Goal: Entertainment & Leisure: Consume media (video, audio)

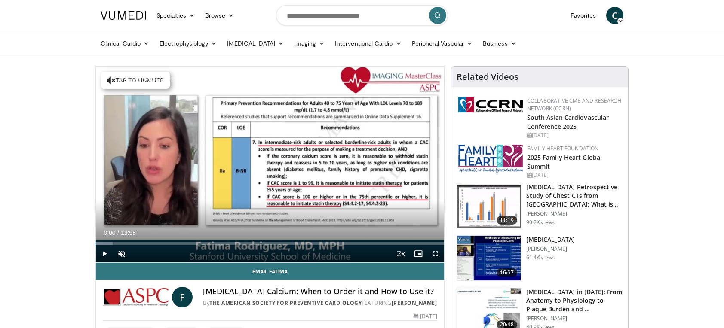
click at [113, 79] on div "Paused by McAfee® Web Boost" at bounding box center [160, 80] width 120 height 18
click at [123, 252] on span "Video Player" at bounding box center [121, 253] width 17 height 17
click at [435, 251] on span "Video Player" at bounding box center [435, 253] width 17 height 17
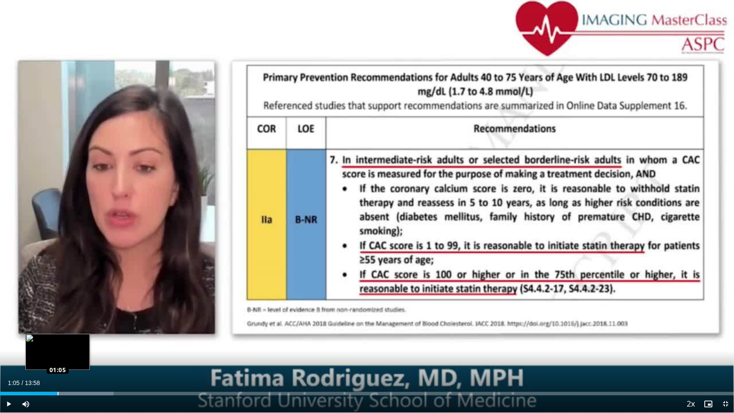
click at [58, 328] on div "Loaded : 15.48% 01:05 01:05" at bounding box center [367, 393] width 734 height 3
click at [67, 328] on div "Progress Bar" at bounding box center [77, 393] width 71 height 3
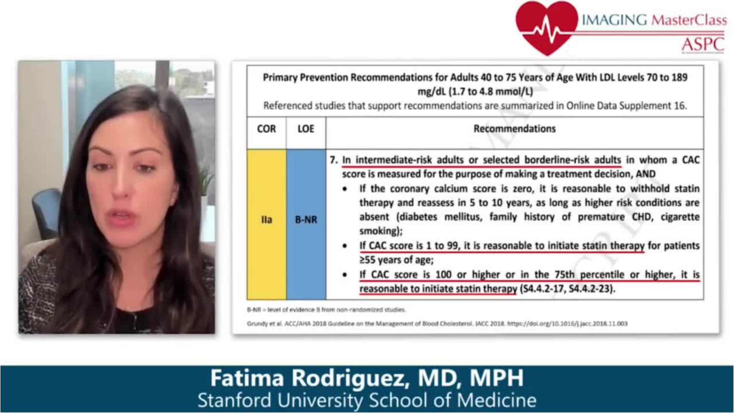
click at [78, 328] on div "10 seconds Tap to unmute" at bounding box center [367, 206] width 734 height 412
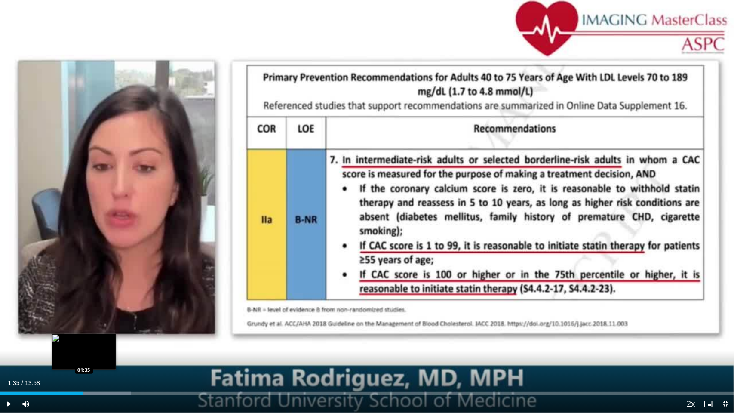
click at [83, 328] on div "Progress Bar" at bounding box center [94, 393] width 73 height 3
click at [91, 328] on div "Loaded : 19.06% 01:44 01:43" at bounding box center [367, 393] width 734 height 3
click at [99, 328] on div "Loaded : 20.25% 01:52 01:54" at bounding box center [367, 391] width 734 height 8
click at [103, 328] on div "Loaded : 21.44% 01:57 01:57" at bounding box center [367, 391] width 734 height 8
click at [110, 328] on div "Loaded : 21.44% 02:05 02:05" at bounding box center [367, 393] width 734 height 3
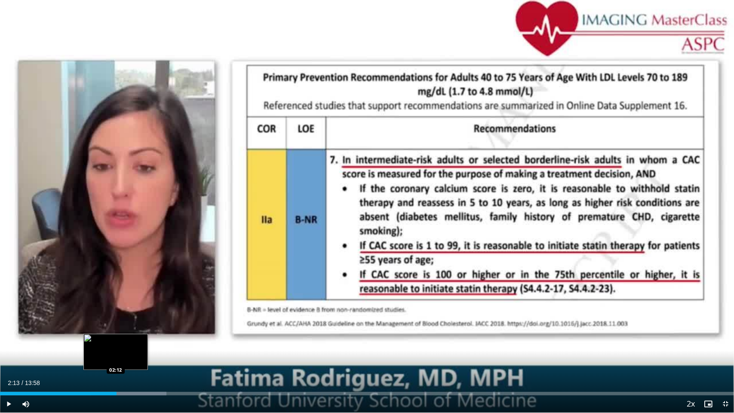
click at [116, 328] on div "Loaded : 22.67% 02:13 02:12" at bounding box center [367, 393] width 734 height 3
click at [124, 328] on div "Progress Bar" at bounding box center [133, 393] width 84 height 3
click at [137, 328] on div "Loaded : 25.01% 02:36 02:36" at bounding box center [367, 393] width 734 height 3
click at [144, 328] on div "Progress Bar" at bounding box center [152, 393] width 80 height 3
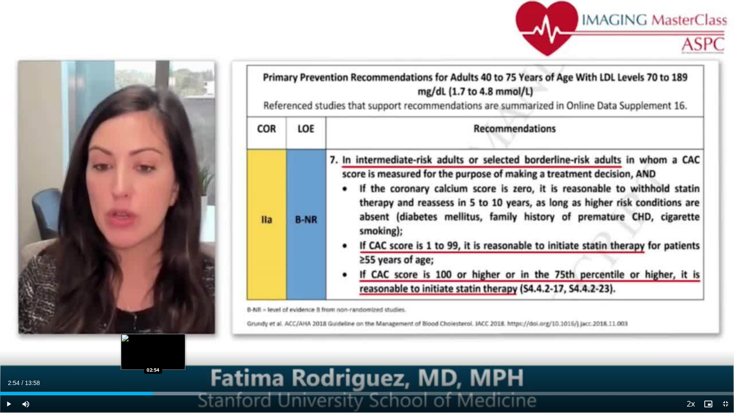
click at [153, 328] on div "Loaded : 27.40% 02:54 02:54" at bounding box center [367, 393] width 734 height 3
click at [160, 328] on div "Progress Bar" at bounding box center [169, 393] width 82 height 3
click at [168, 328] on div "Loaded : 29.78% 03:11 03:11" at bounding box center [367, 393] width 734 height 3
click at [175, 328] on div "Progress Bar" at bounding box center [185, 393] width 86 height 3
click at [185, 328] on div "Loaded : 30.97% 03:31 03:31" at bounding box center [367, 393] width 734 height 3
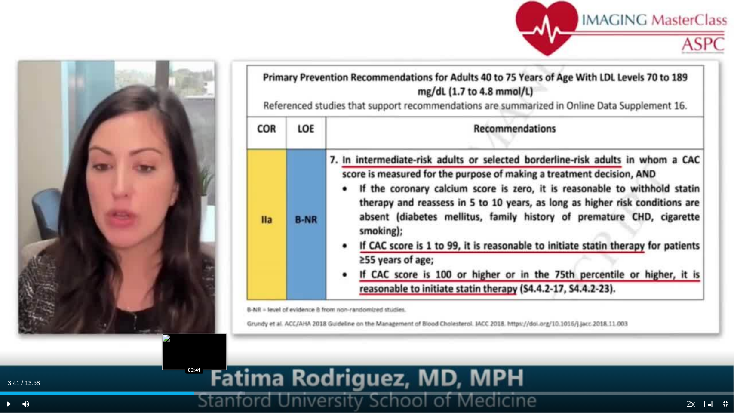
click at [194, 328] on div "Loaded : 33.35% 03:41 03:41" at bounding box center [367, 393] width 734 height 3
click at [204, 328] on div "Loaded : 34.54% 03:53 03:53" at bounding box center [367, 393] width 734 height 3
click at [206, 328] on div "Loaded : 35.74% 03:55 03:55" at bounding box center [367, 391] width 734 height 8
click at [215, 328] on div "Loaded : 35.74% 04:04 04:03" at bounding box center [367, 391] width 734 height 8
click at [224, 328] on div "Progress Bar" at bounding box center [234, 393] width 73 height 3
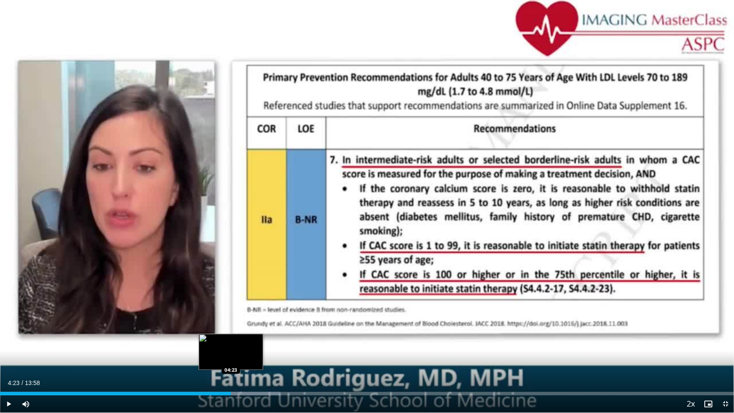
click at [231, 328] on div "Progress Bar" at bounding box center [239, 393] width 82 height 3
click at [239, 328] on div "Loaded : 39.31% 04:33 04:33" at bounding box center [367, 393] width 734 height 3
click at [248, 328] on div "Loaded : 40.50% 04:43 04:42" at bounding box center [367, 393] width 734 height 3
click at [259, 328] on div "Progress Bar" at bounding box center [263, 393] width 83 height 3
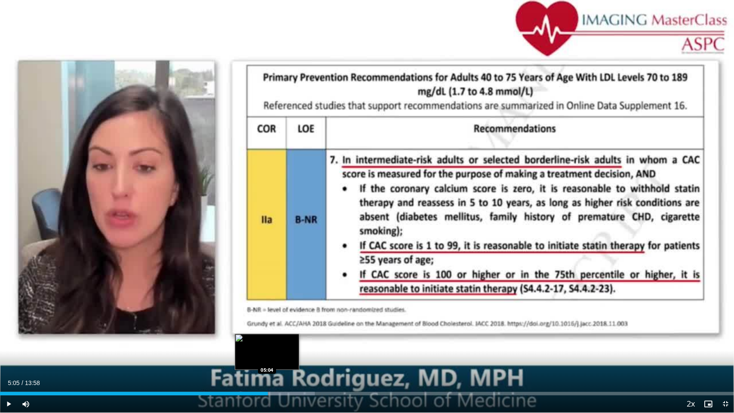
click at [267, 328] on div "Loaded : 42.89% 05:05 05:04" at bounding box center [367, 393] width 734 height 3
click at [274, 328] on div "Progress Bar" at bounding box center [283, 393] width 82 height 3
click at [282, 328] on div "Loaded : 45.27% 05:22 05:22" at bounding box center [367, 393] width 734 height 3
click at [291, 328] on div "Loaded : 46.46% 05:31 05:31" at bounding box center [367, 393] width 734 height 3
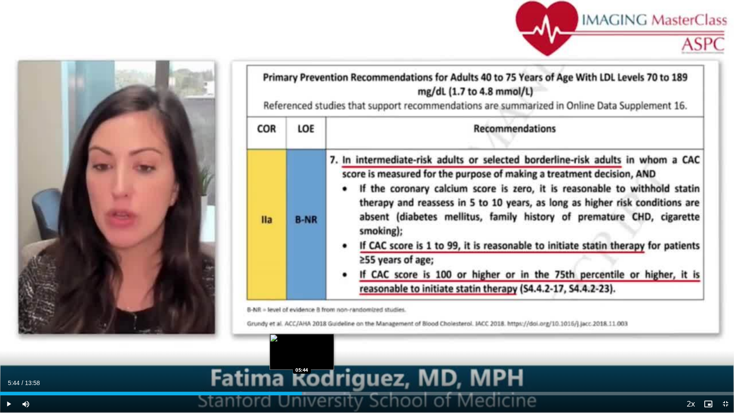
click at [302, 328] on div "Loaded : 47.65% 05:44 05:44" at bounding box center [367, 393] width 734 height 3
click at [312, 328] on div "Loaded : 48.84% 05:56 05:56" at bounding box center [367, 393] width 734 height 3
click at [319, 328] on div "Progress Bar" at bounding box center [327, 393] width 80 height 3
click at [328, 328] on div "Loaded : 51.23% 06:03 06:14" at bounding box center [367, 393] width 734 height 3
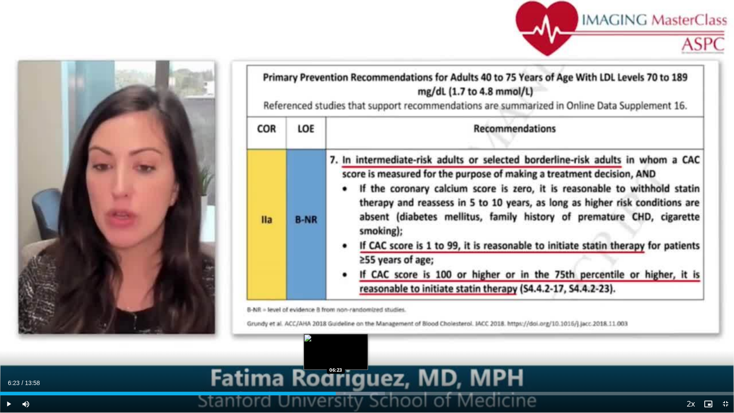
click at [336, 328] on div "Progress Bar" at bounding box center [344, 393] width 82 height 3
click at [344, 328] on div "Loaded : 53.61% 06:32 06:31" at bounding box center [367, 391] width 734 height 8
click at [354, 328] on div "Loaded : 54.80% 06:45 06:45" at bounding box center [367, 393] width 734 height 3
click at [362, 328] on div "Progress Bar" at bounding box center [377, 393] width 83 height 3
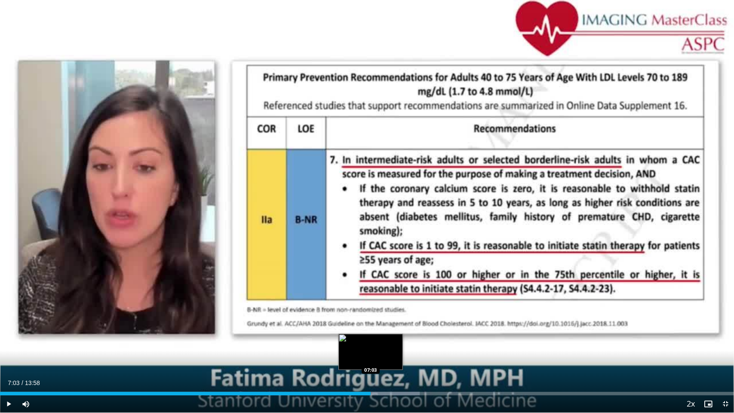
click at [371, 328] on div "Progress Bar" at bounding box center [377, 393] width 83 height 3
click at [379, 328] on div "Loaded : 58.37% 07:12 07:12" at bounding box center [367, 393] width 734 height 3
click at [386, 328] on div "Progress Bar" at bounding box center [395, 393] width 83 height 3
click at [396, 328] on div "Progress Bar" at bounding box center [403, 393] width 85 height 3
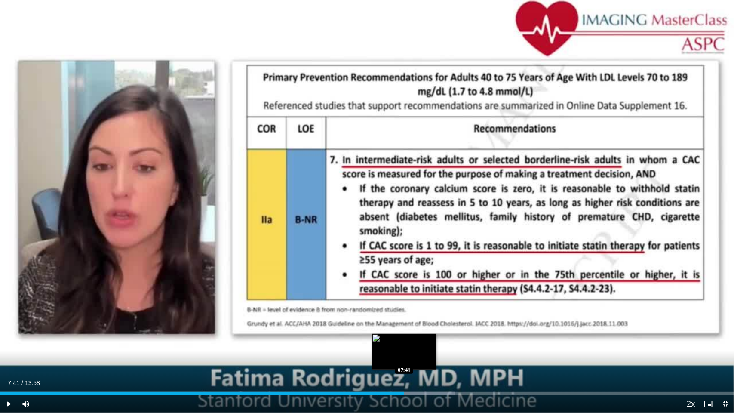
click at [404, 328] on div "Loaded : 61.95% 07:41 07:41" at bounding box center [367, 393] width 734 height 3
click at [412, 328] on div "Loaded : 64.33% 07:50 07:50" at bounding box center [367, 393] width 734 height 3
click at [421, 328] on div "Loaded : 64.33% 08:01 08:01" at bounding box center [367, 393] width 734 height 3
click at [428, 328] on div "Loaded : 65.52% 08:01 08:08" at bounding box center [367, 391] width 734 height 8
click at [433, 328] on div "Loaded : 65.52% 08:14 08:14" at bounding box center [367, 393] width 734 height 3
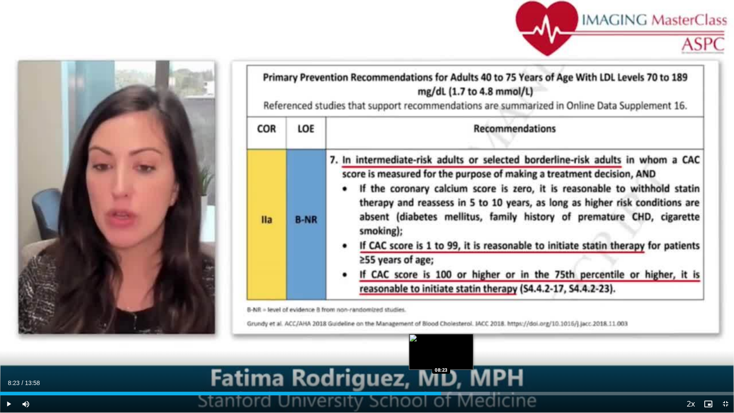
click at [441, 328] on div "Loaded : 66.71% 08:23 08:23" at bounding box center [367, 393] width 734 height 3
click at [449, 328] on div "Loaded : 67.91% 08:23 08:32" at bounding box center [367, 393] width 734 height 3
click at [454, 328] on div "Progress Bar" at bounding box center [465, 393] width 83 height 3
click at [461, 328] on div "Loaded : 69.10% 08:46 08:45" at bounding box center [367, 393] width 734 height 3
click at [468, 328] on div "Loaded : 70.29% 08:46 08:54" at bounding box center [367, 393] width 734 height 3
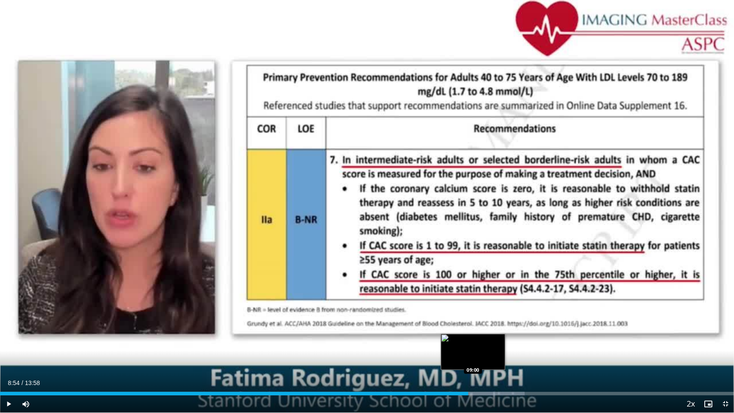
click at [473, 328] on div "Loaded : 71.48% 08:54 09:00" at bounding box center [367, 393] width 734 height 3
click at [487, 328] on div "Loaded : 72.67% 09:16 09:15" at bounding box center [367, 393] width 734 height 3
click at [497, 328] on div "Loaded : 73.99% 09:28 09:28" at bounding box center [367, 393] width 734 height 3
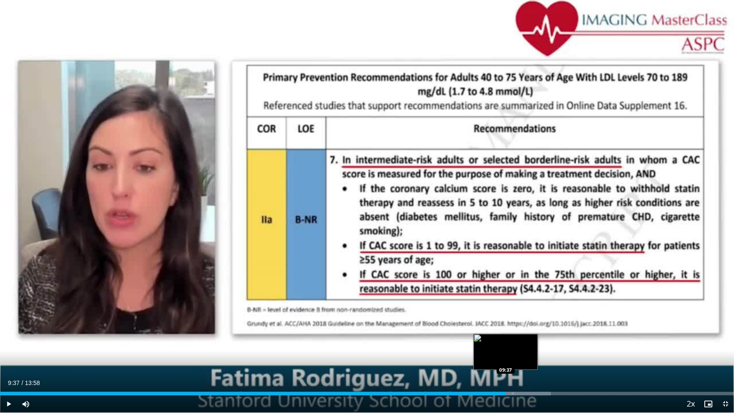
click at [506, 328] on div "Progress Bar" at bounding box center [512, 393] width 78 height 3
click at [511, 328] on div "Loaded : 76.25% 09:44 09:44" at bounding box center [367, 393] width 734 height 3
click at [518, 328] on div "Loaded : 77.44% 09:44 09:52" at bounding box center [367, 393] width 734 height 3
click at [530, 328] on div "Loaded : 78.63% 10:04 10:04" at bounding box center [367, 391] width 734 height 8
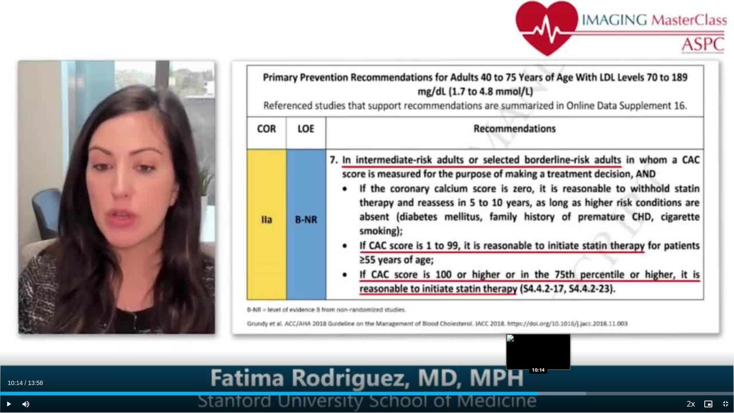
click at [538, 328] on div "Progress Bar" at bounding box center [549, 393] width 73 height 3
click at [545, 328] on div "Loaded : 81.01% 10:22 10:21" at bounding box center [367, 393] width 734 height 3
click at [555, 328] on div "Loaded : 82.20% 10:34 10:33" at bounding box center [367, 393] width 734 height 3
click at [561, 328] on div "Loaded : 83.40% 10:41 10:41" at bounding box center [367, 393] width 734 height 3
click at [552, 328] on div "10:30" at bounding box center [276, 393] width 552 height 3
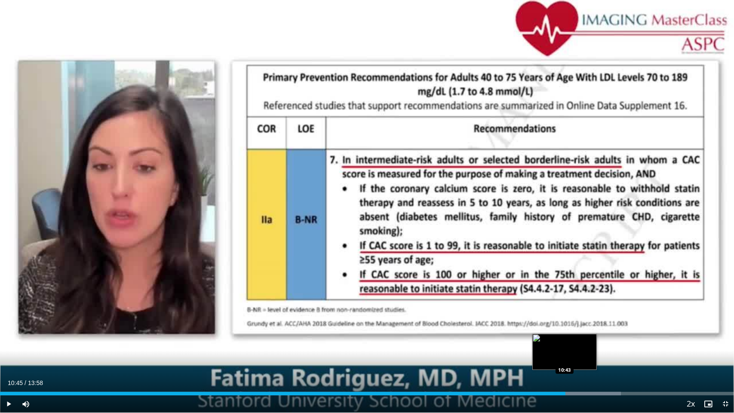
click at [565, 328] on div "Progress Bar" at bounding box center [578, 393] width 85 height 3
click at [572, 328] on div "Loaded : 84.59% 10:52 10:52" at bounding box center [367, 393] width 734 height 3
click at [577, 328] on div "Loaded : 85.78% 11:00 11:00" at bounding box center [367, 393] width 734 height 3
drag, startPoint x: 577, startPoint y: 393, endPoint x: 587, endPoint y: 393, distance: 10.3
click at [587, 328] on div "Loaded : 88.16% 11:11 11:09" at bounding box center [367, 393] width 734 height 3
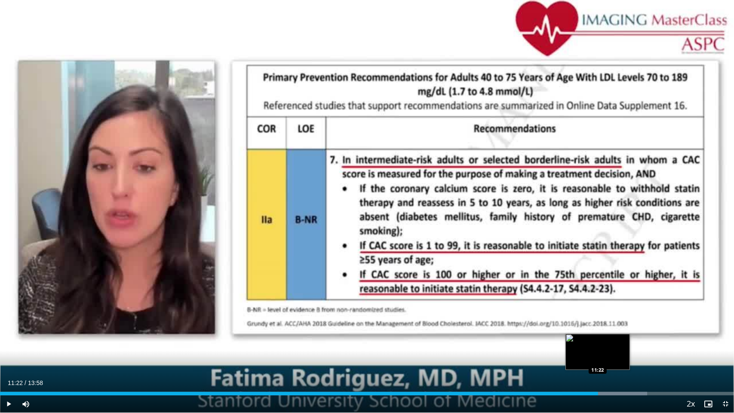
click at [598, 328] on div "Loaded : 88.16% 11:22 11:22" at bounding box center [367, 391] width 734 height 8
click at [607, 328] on div "Loaded : 89.35% 11:32 11:32" at bounding box center [367, 391] width 734 height 8
click at [611, 328] on div "Loaded : 90.54% 11:38 11:38" at bounding box center [367, 393] width 734 height 3
click at [626, 328] on div "Loaded : 90.54% 11:54 11:54" at bounding box center [367, 393] width 734 height 3
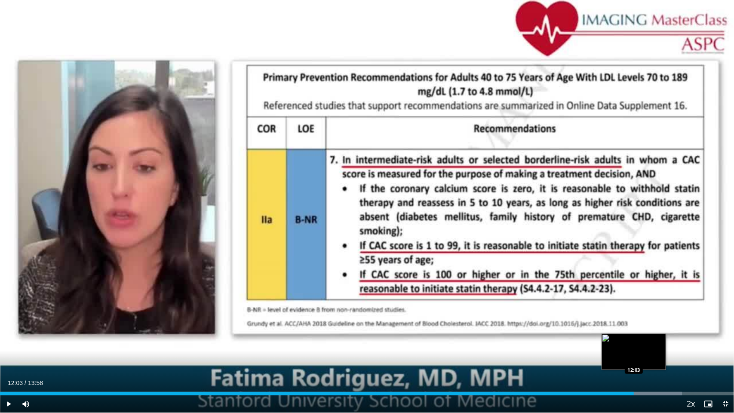
click at [633, 328] on div "Loaded : 92.93% 12:03 12:03" at bounding box center [367, 393] width 734 height 3
click at [641, 328] on div "Loaded : 94.12% 12:11 12:11" at bounding box center [367, 393] width 734 height 3
click at [647, 328] on div "Loaded : 95.31% 12:18 12:17" at bounding box center [367, 393] width 734 height 3
click at [653, 328] on div "Progress Bar" at bounding box center [657, 393] width 85 height 3
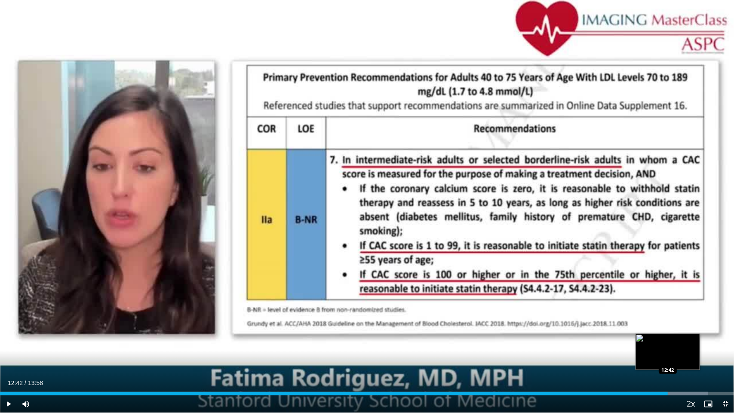
click at [667, 328] on div "Loaded : 96.50% 12:42 12:42" at bounding box center [367, 391] width 734 height 8
click at [678, 328] on div "Progress Bar" at bounding box center [684, 393] width 83 height 3
click at [685, 328] on div "Loaded : 100.00% 13:03 13:02" at bounding box center [367, 393] width 734 height 3
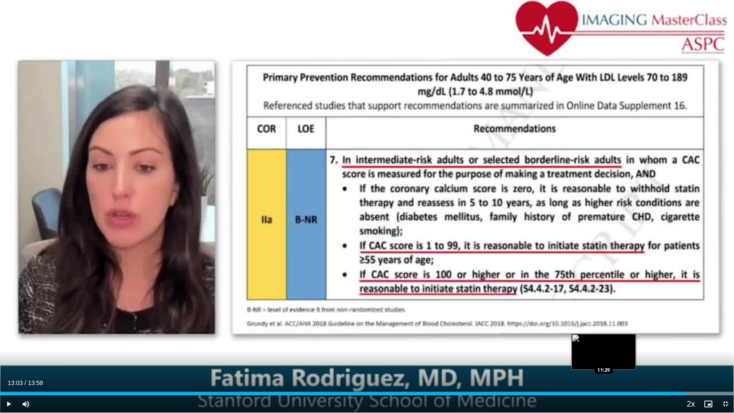
click at [604, 328] on div "13:03" at bounding box center [343, 393] width 686 height 3
click at [597, 328] on div "11:29" at bounding box center [302, 393] width 604 height 3
click at [591, 328] on div "Loaded : 81.01% 11:15 11:15" at bounding box center [367, 393] width 734 height 3
click at [603, 328] on div "Loaded : 88.16% 11:15 11:28" at bounding box center [367, 393] width 734 height 3
click at [623, 328] on div "Loaded : 88.16% 11:28 11:50" at bounding box center [367, 393] width 734 height 3
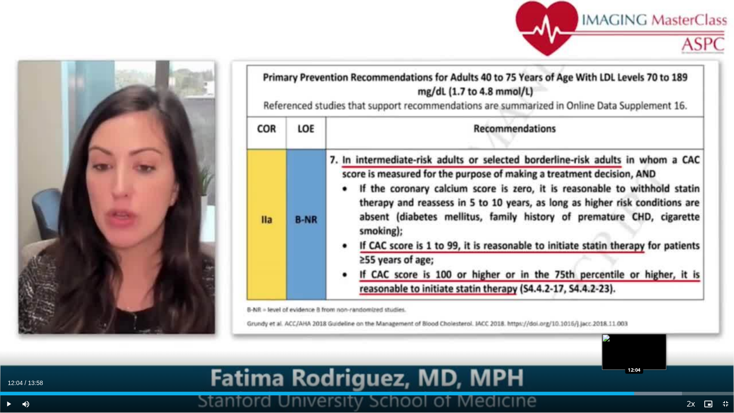
click at [634, 328] on div "Loaded : 92.93% 12:04 12:04" at bounding box center [367, 391] width 734 height 8
click at [653, 328] on div "Loaded : 94.12% 12:25 12:25" at bounding box center [367, 393] width 734 height 3
click at [663, 328] on div "Loaded : 96.50% 12:37 12:37" at bounding box center [367, 391] width 734 height 8
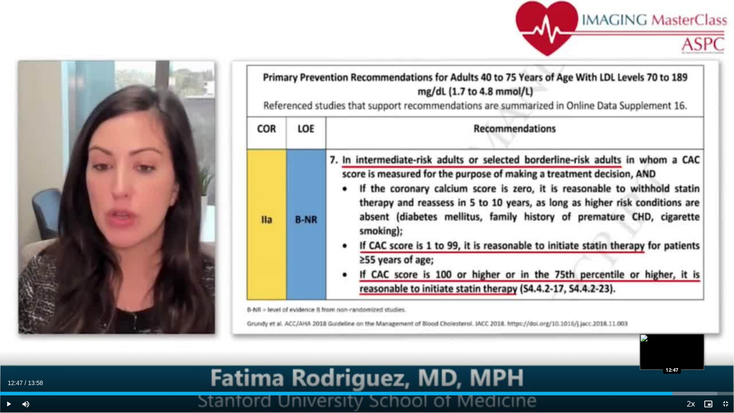
click at [672, 328] on div "Loaded : 97.69% 12:47 12:47" at bounding box center [367, 391] width 734 height 8
click at [679, 328] on div "Loaded : 98.88% 12:56 12:55" at bounding box center [367, 391] width 734 height 8
click at [690, 328] on div "Loaded : 100.00% 13:07 13:07" at bounding box center [367, 393] width 734 height 3
click at [697, 328] on div "Progress Bar" at bounding box center [694, 393] width 79 height 3
click at [709, 328] on div "Loaded : 100.00% 13:30 13:29" at bounding box center [367, 393] width 734 height 3
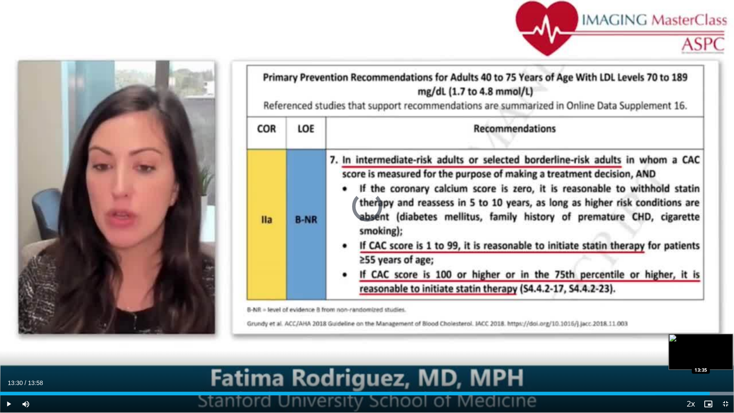
click at [714, 328] on div "Loaded : 100.00% 13:30 13:35" at bounding box center [367, 393] width 734 height 3
click at [719, 328] on div "Loaded : 100.00% 13:41 13:41" at bounding box center [367, 393] width 734 height 3
click at [724, 328] on div "Loaded : 100.00% 13:48 13:47" at bounding box center [367, 393] width 734 height 3
click at [724, 328] on span "Video Player" at bounding box center [725, 403] width 17 height 17
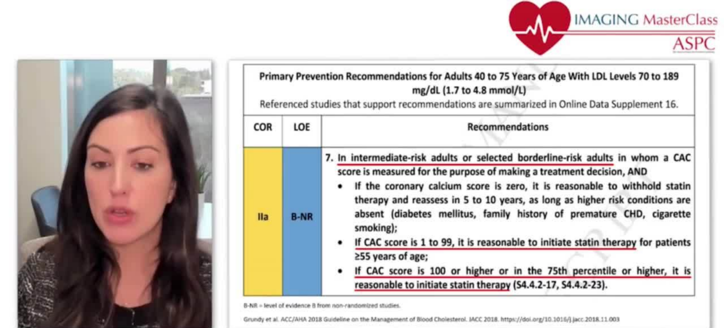
scroll to position [86, 0]
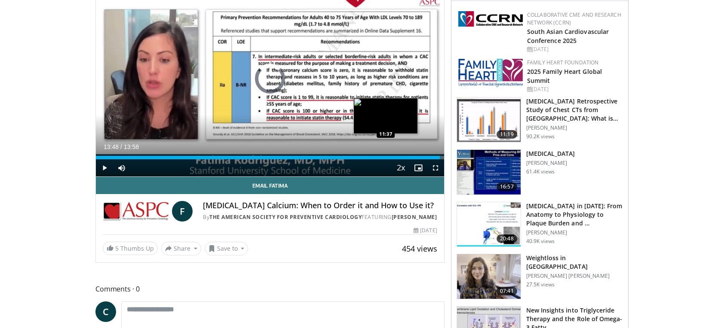
click at [385, 153] on div "Loaded : 0.00% 13:48 11:37" at bounding box center [270, 155] width 348 height 8
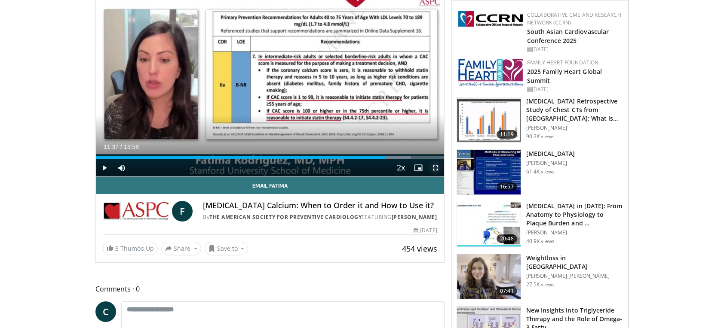
click at [434, 165] on span "Video Player" at bounding box center [435, 167] width 17 height 17
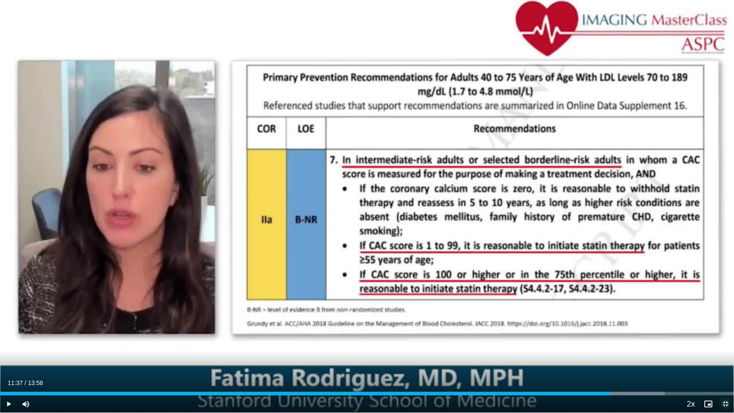
click at [724, 328] on span "Video Player" at bounding box center [725, 403] width 17 height 17
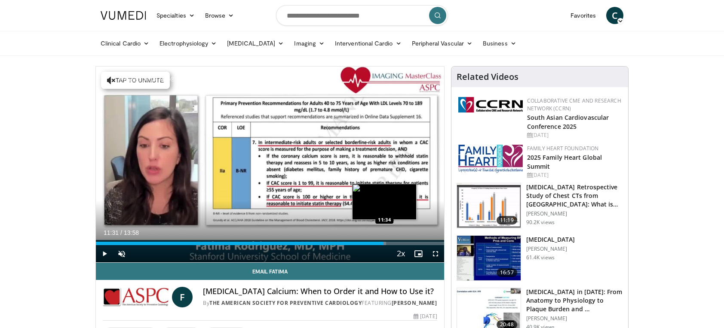
click at [383, 241] on div "Loaded : 83.40% 11:31 11:34" at bounding box center [270, 241] width 348 height 8
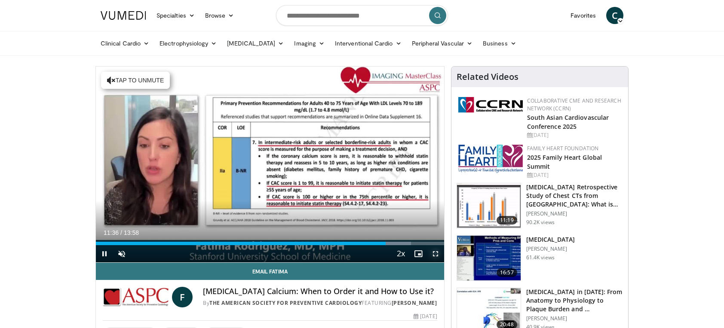
click at [434, 253] on span "Video Player" at bounding box center [435, 253] width 17 height 17
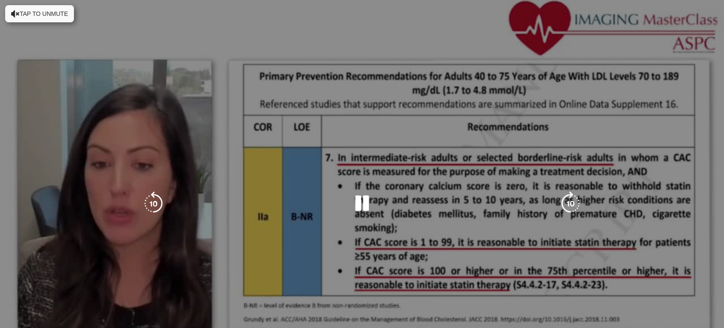
click at [436, 315] on div "10 seconds Tap to unmute" at bounding box center [362, 204] width 724 height 408
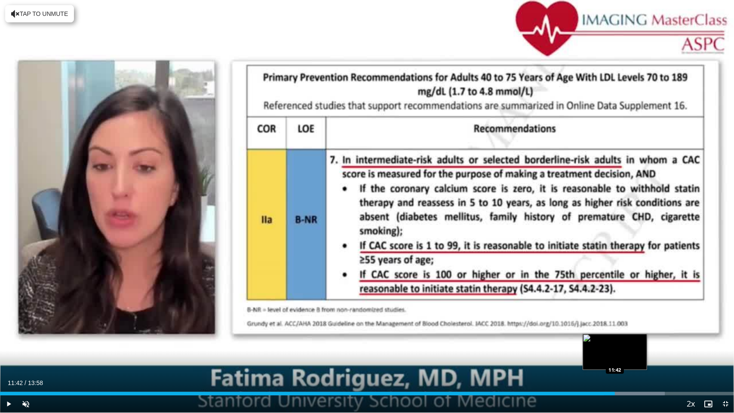
click at [615, 328] on div "Loaded : 90.54% 11:42 11:42" at bounding box center [367, 393] width 734 height 3
click at [621, 328] on div "Progress Bar" at bounding box center [638, 393] width 69 height 3
click at [630, 328] on div "Loaded : 91.89% 12:00 11:56" at bounding box center [367, 393] width 734 height 3
click at [640, 328] on div "Loaded : 94.27% 12:10 12:10" at bounding box center [367, 391] width 734 height 8
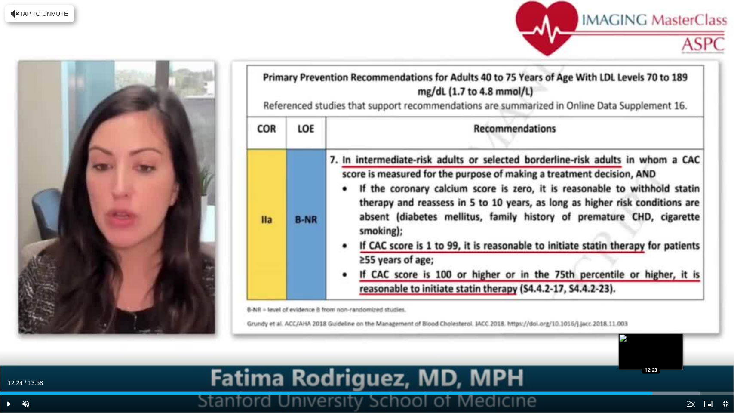
click at [652, 328] on div "Loaded : 95.31% 12:24 12:23" at bounding box center [367, 391] width 734 height 8
click at [661, 328] on div "Loaded : 96.50% 12:35 12:34" at bounding box center [367, 391] width 734 height 8
click at [724, 328] on span "Video Player" at bounding box center [725, 403] width 17 height 17
